Goal: Transaction & Acquisition: Book appointment/travel/reservation

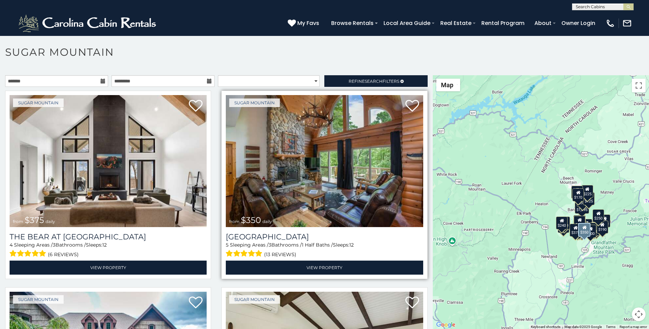
scroll to position [43, 0]
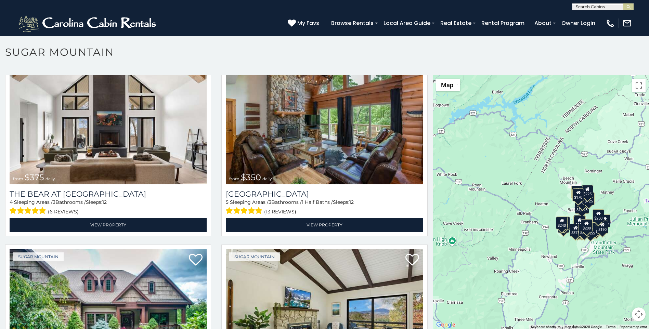
click at [223, 328] on p at bounding box center [324, 205] width 649 height 261
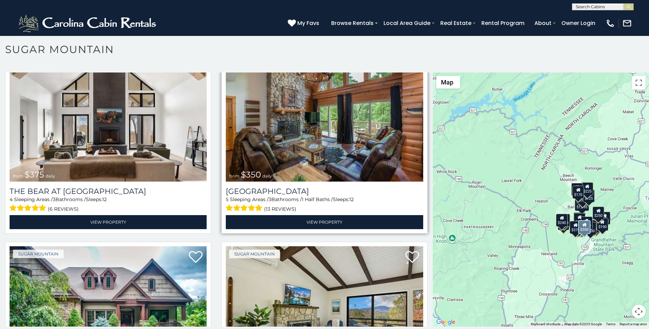
scroll to position [28, 0]
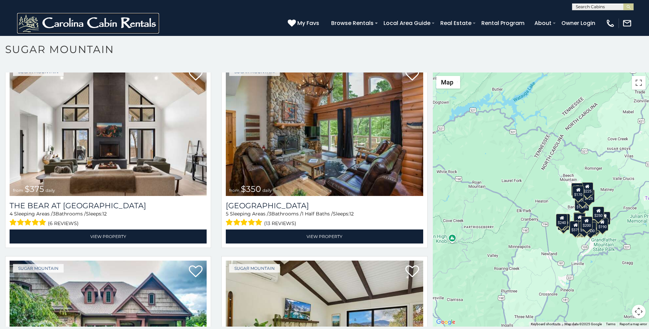
click at [22, 31] on img at bounding box center [88, 23] width 142 height 21
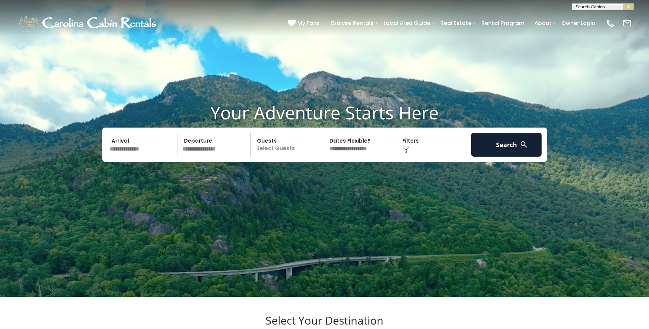
scroll to position [28, 0]
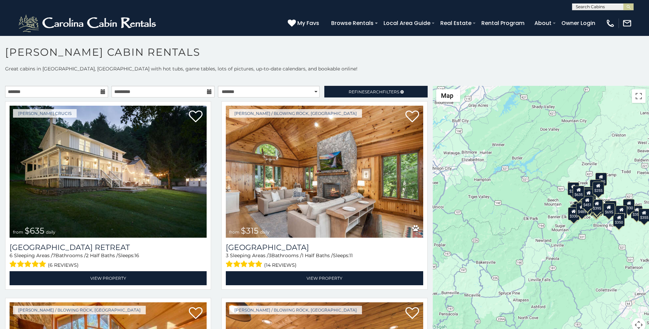
scroll to position [3, 0]
